Goal: Information Seeking & Learning: Learn about a topic

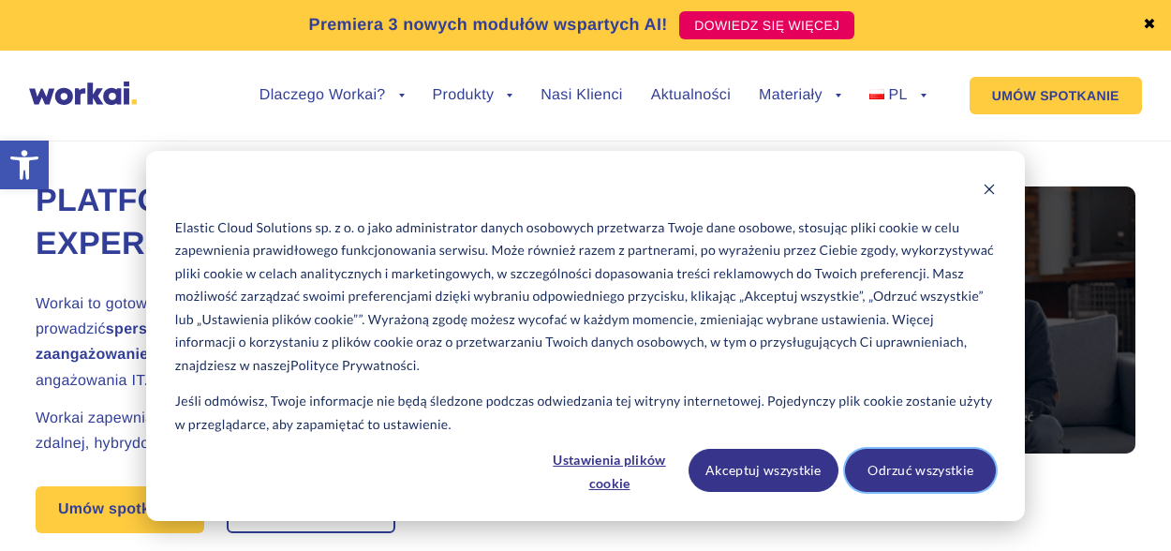
click at [899, 471] on button "Odrzuć wszystkie" at bounding box center [920, 470] width 151 height 43
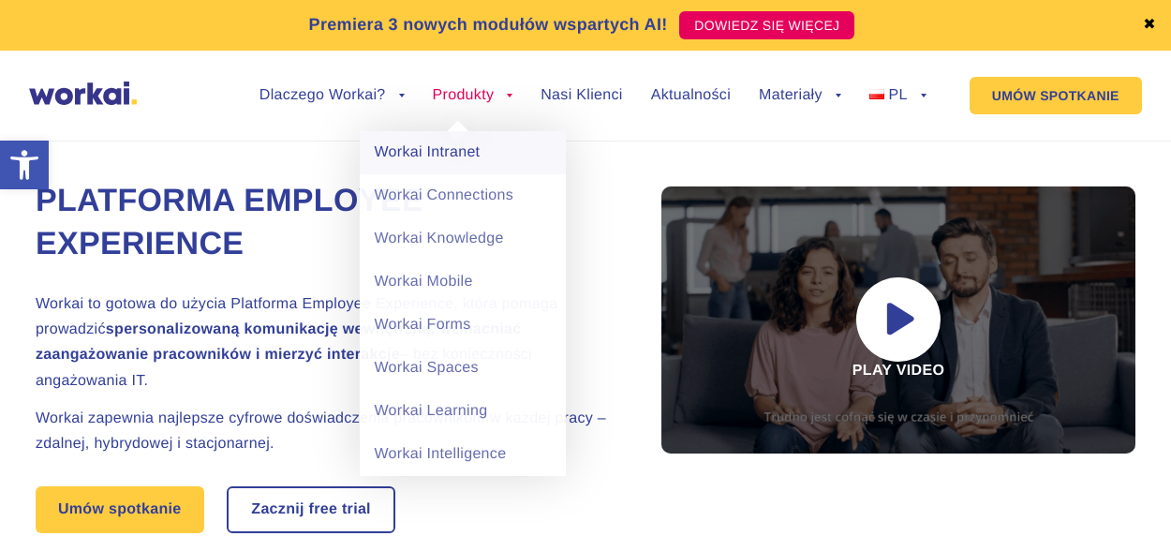
click at [459, 152] on link "Workai Intranet" at bounding box center [463, 152] width 206 height 43
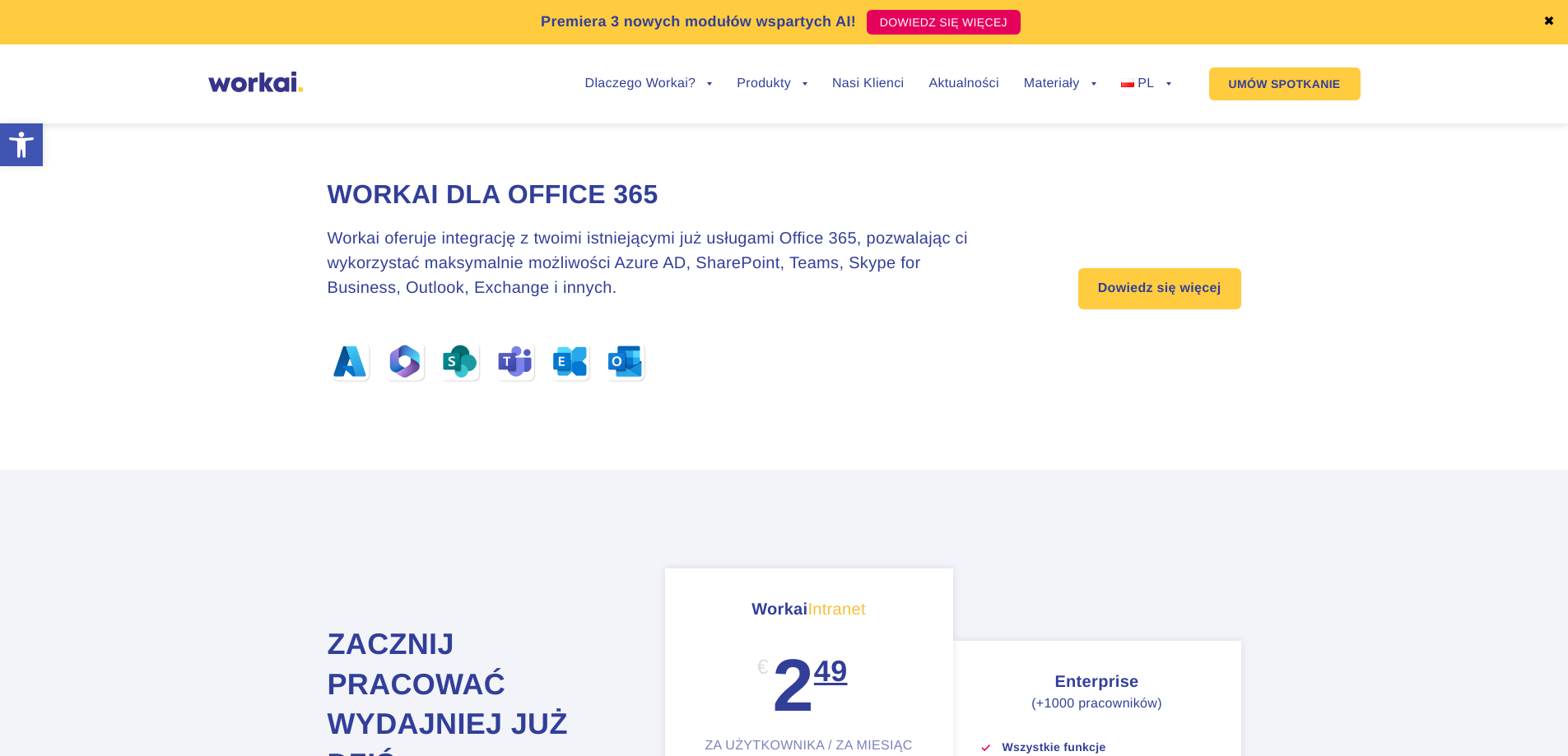
scroll to position [5429, 0]
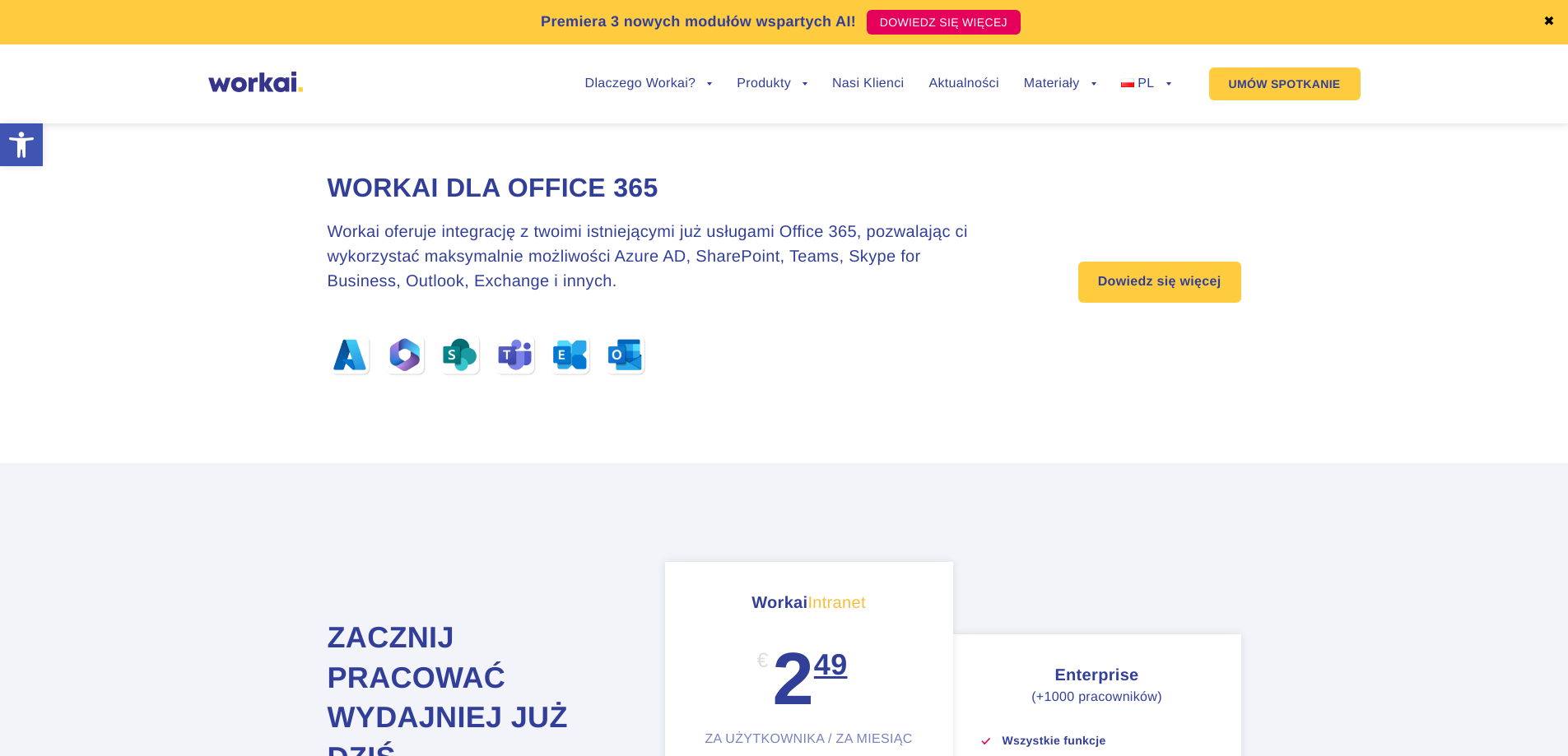
drag, startPoint x: 283, startPoint y: 337, endPoint x: 288, endPoint y: 363, distance: 26.5
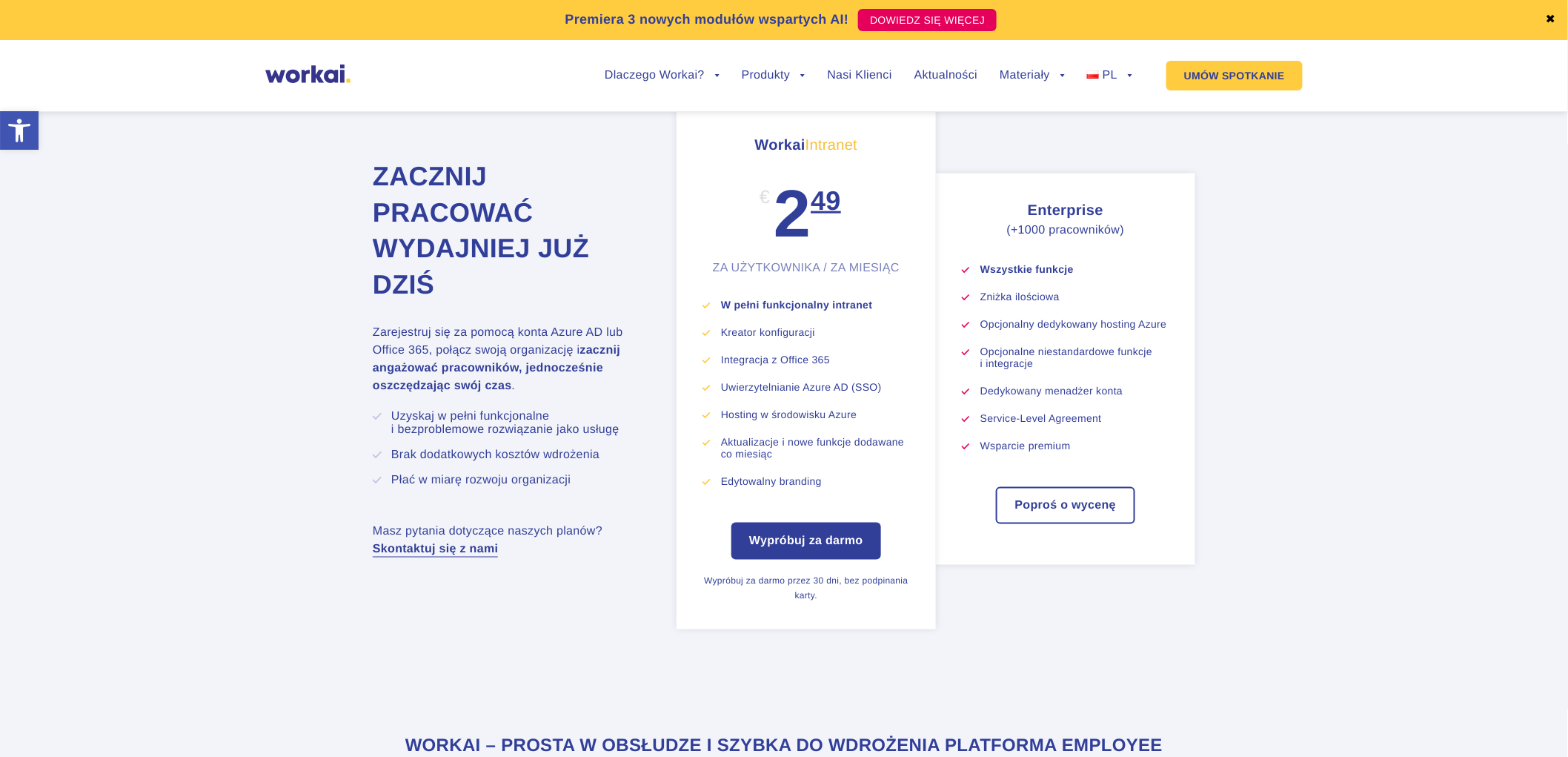
scroll to position [5290, 0]
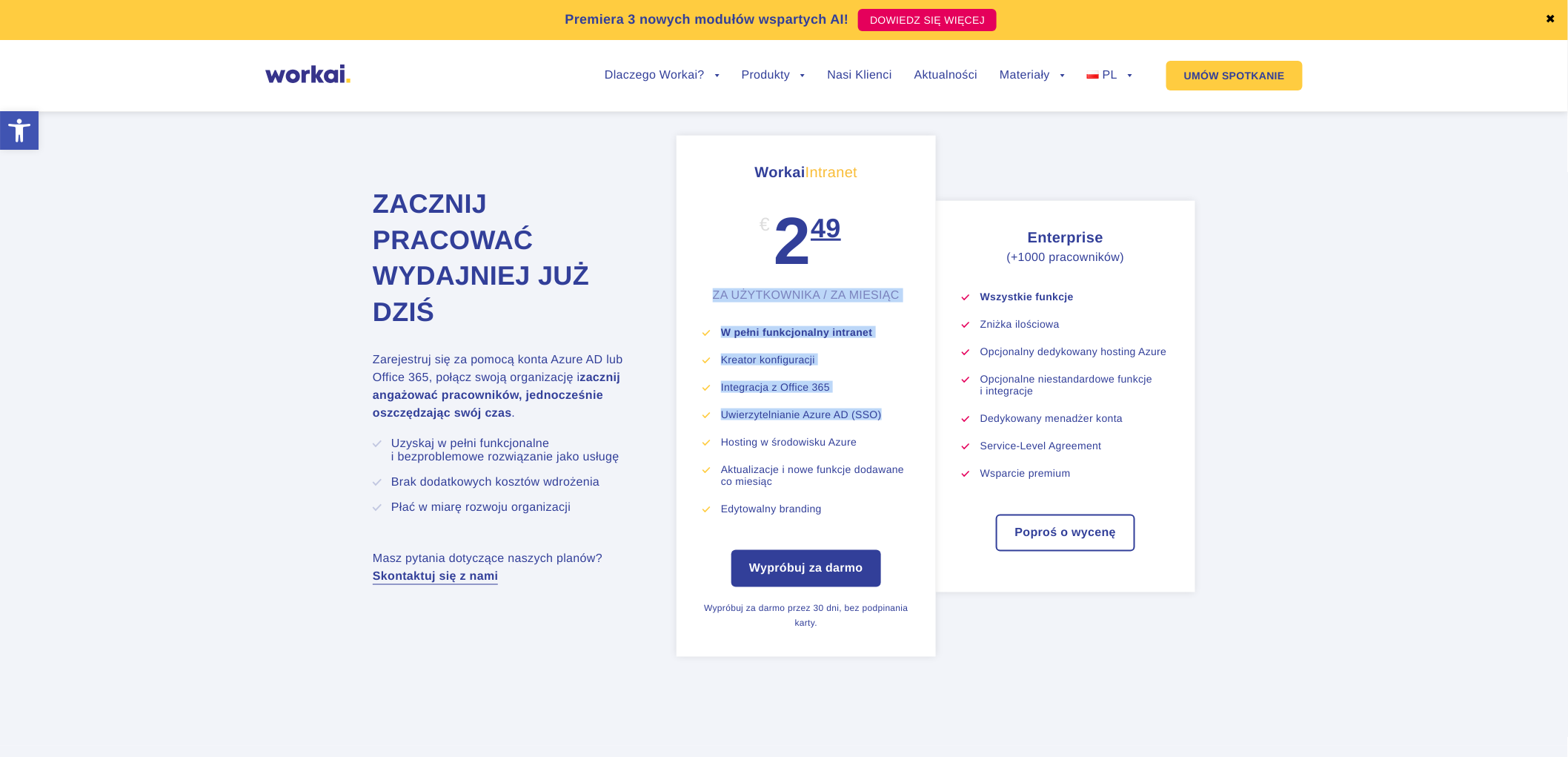
drag, startPoint x: 699, startPoint y: 312, endPoint x: 918, endPoint y: 418, distance: 243.3
click at [922, 415] on div "Workai Intranet € 2 49 ZA UŻYTKOWNIKA / ZA MIESIĄC W pełni funkcjonalny intrane…" at bounding box center [806, 396] width 259 height 521
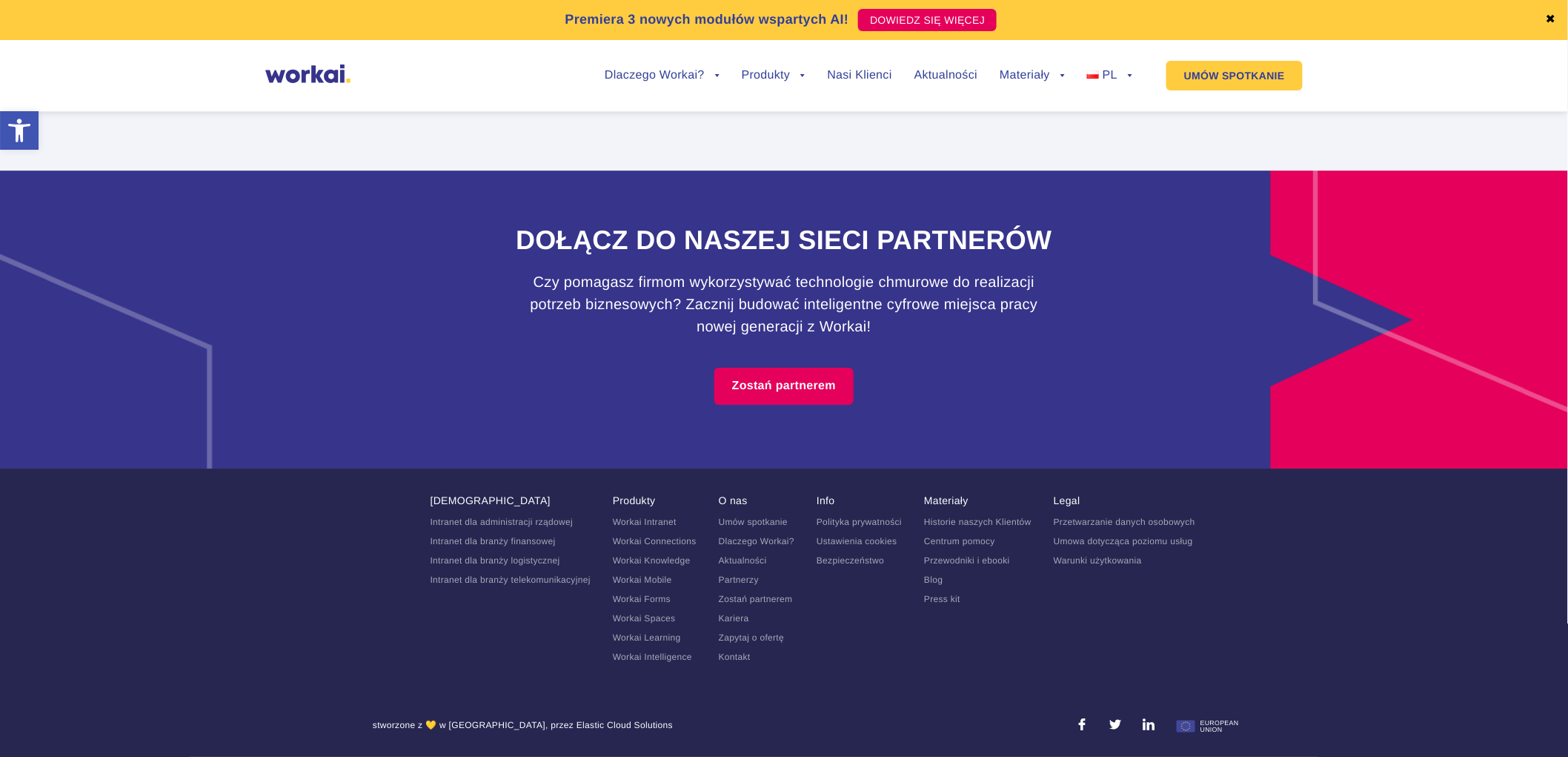
scroll to position [6538, 0]
